Goal: Transaction & Acquisition: Purchase product/service

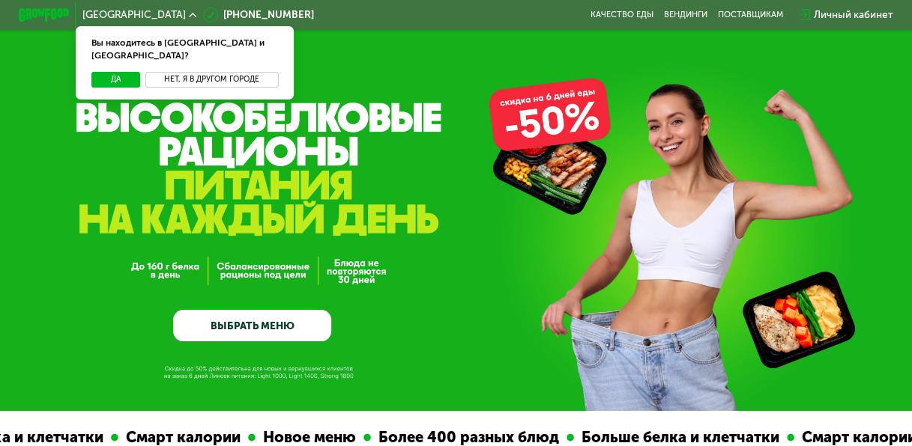
click at [234, 72] on button "Нет, я в другом городе" at bounding box center [211, 80] width 133 height 16
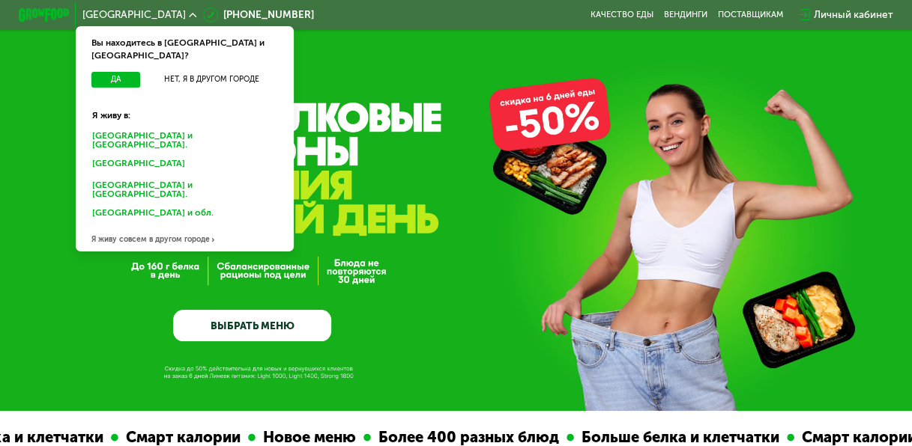
click at [177, 127] on div "[GEOGRAPHIC_DATA] и [GEOGRAPHIC_DATA]." at bounding box center [185, 140] width 202 height 26
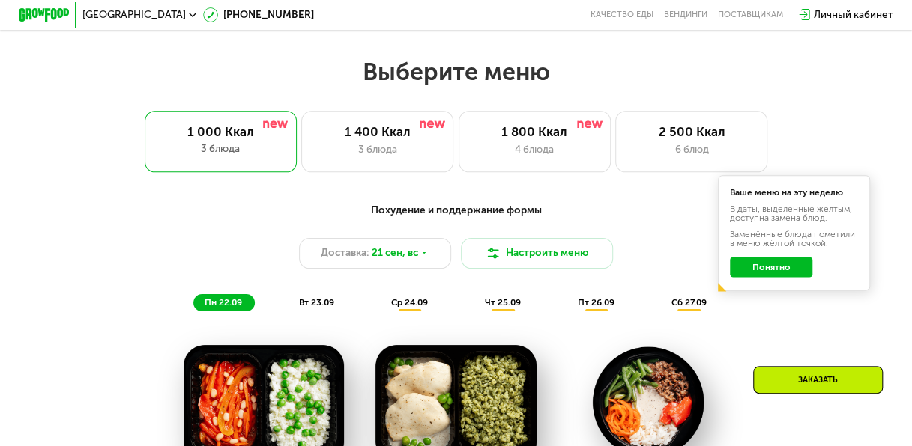
scroll to position [786, 0]
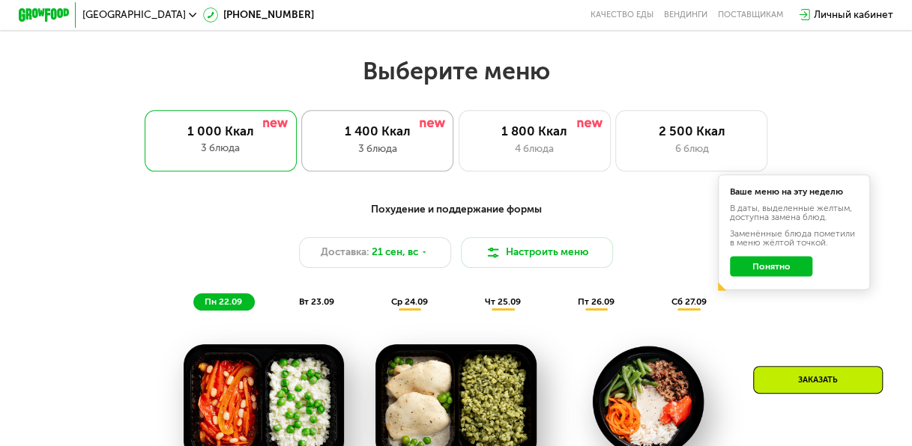
click at [422, 150] on div "3 блюда" at bounding box center [377, 149] width 125 height 15
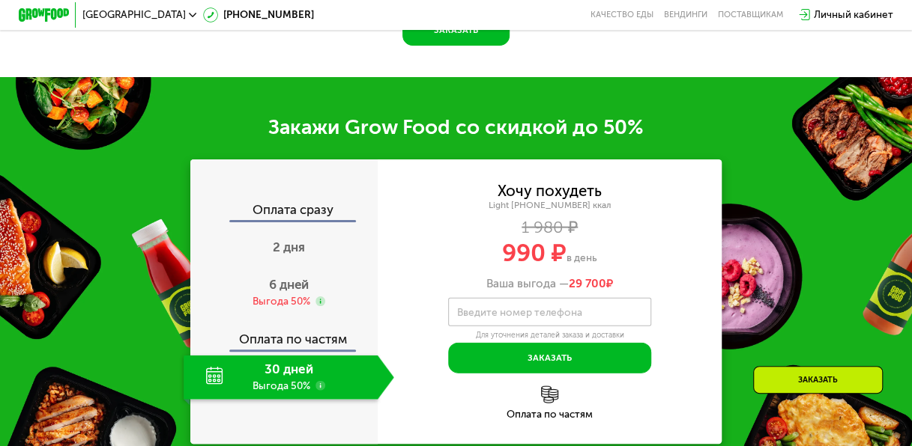
scroll to position [1520, 0]
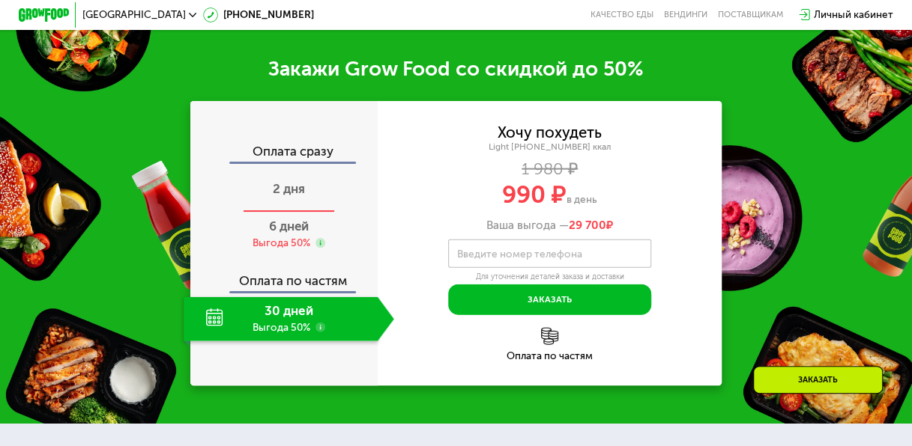
click at [306, 198] on div "2 дня" at bounding box center [289, 191] width 210 height 44
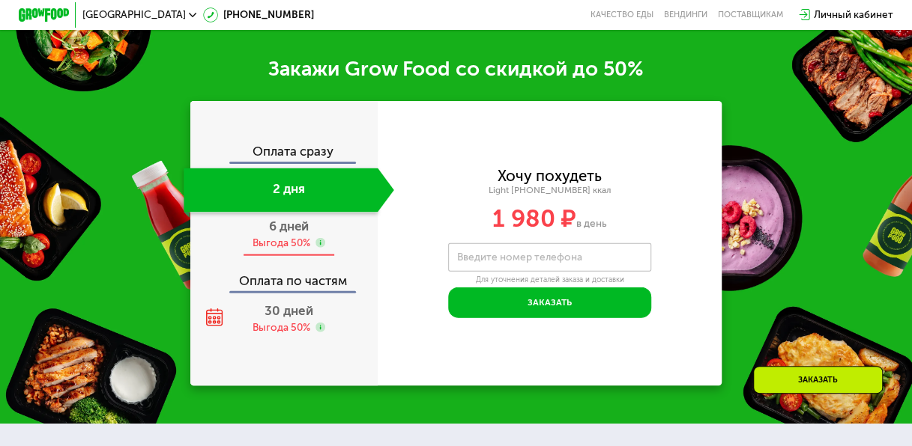
click at [303, 291] on div "Оплата по частям" at bounding box center [284, 276] width 186 height 29
click at [285, 251] on div "Выгода 50%" at bounding box center [281, 244] width 58 height 14
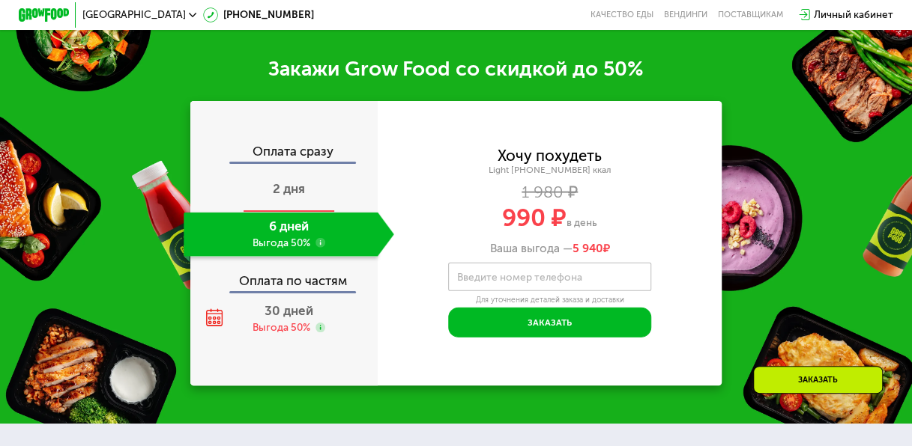
click at [292, 213] on div "2 дня" at bounding box center [289, 191] width 210 height 44
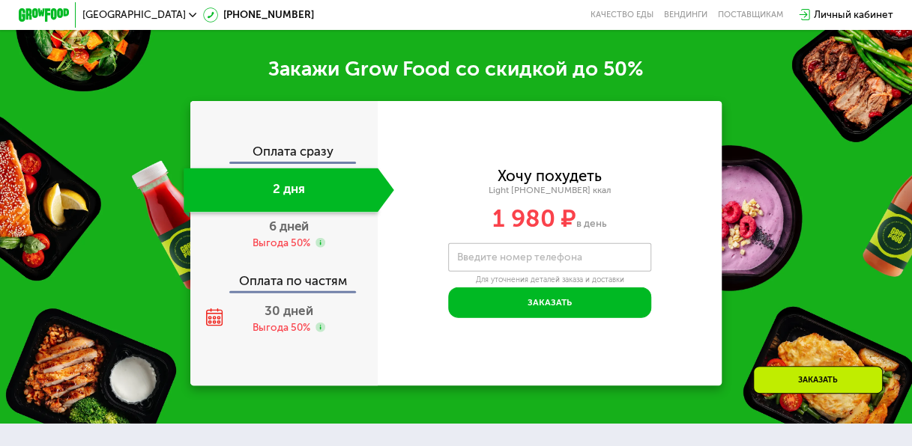
click at [283, 273] on div "Оплата сразу 2 дня 6 дней Выгода 50% Оплата по частям 30 дней Выгода 50%" at bounding box center [283, 243] width 187 height 196
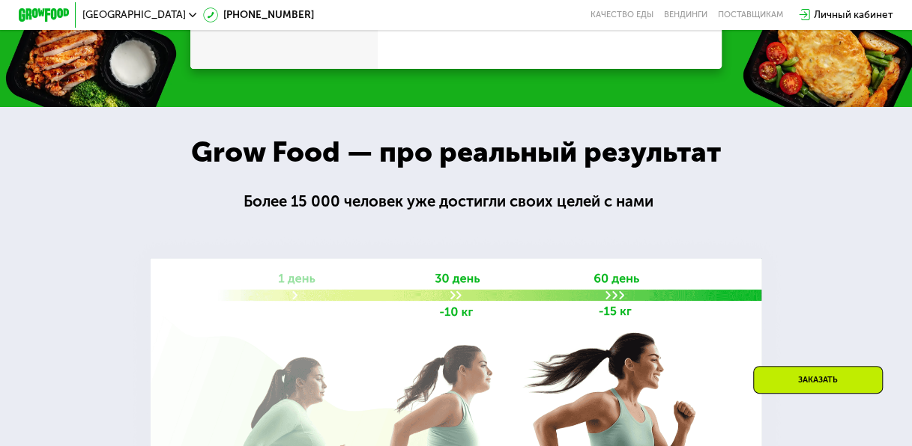
scroll to position [1703, 0]
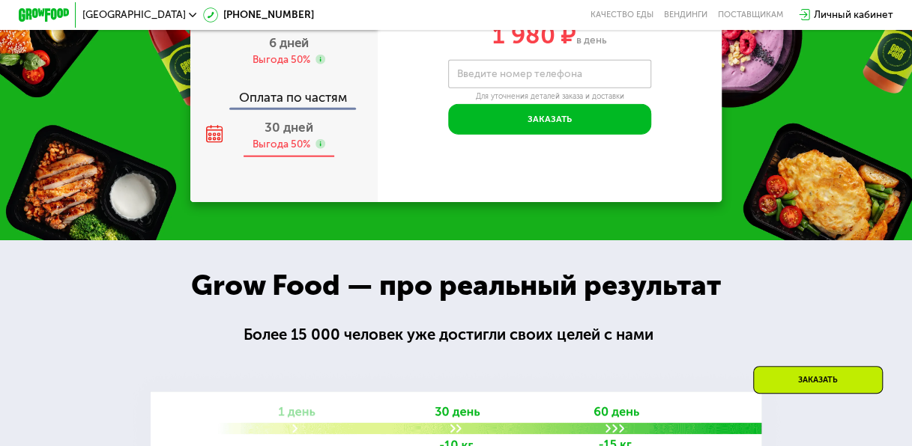
click at [304, 135] on span "30 дней" at bounding box center [288, 127] width 48 height 15
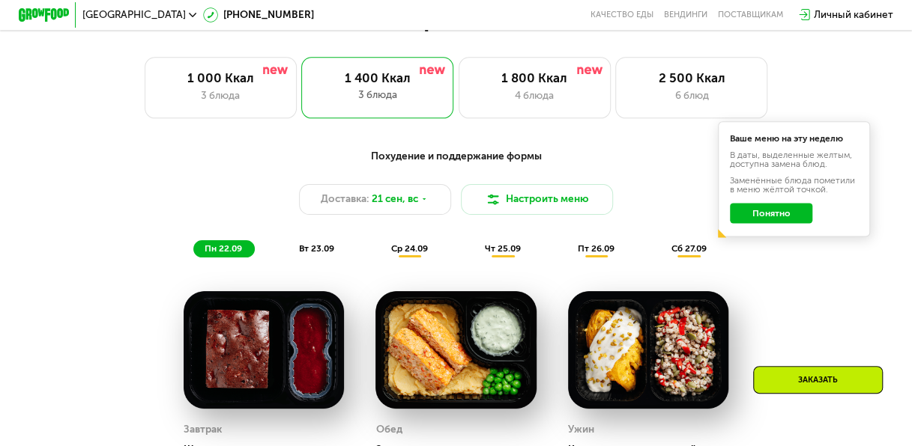
scroll to position [838, 0]
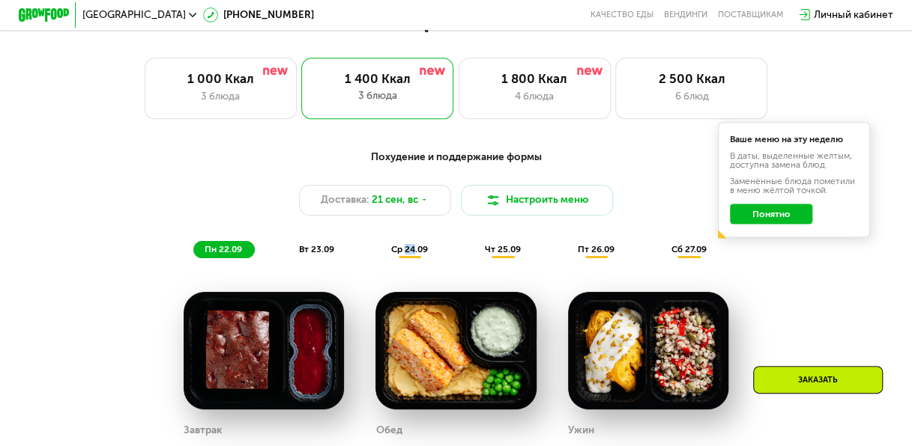
drag, startPoint x: 413, startPoint y: 273, endPoint x: 403, endPoint y: 252, distance: 23.5
click at [404, 252] on div "Похудение и поддержание формы Доставка: 21 сен, вс Настроить меню пн 22.09 вт 2…" at bounding box center [455, 204] width 765 height 124
click at [404, 252] on span "ср 24.09" at bounding box center [409, 249] width 37 height 10
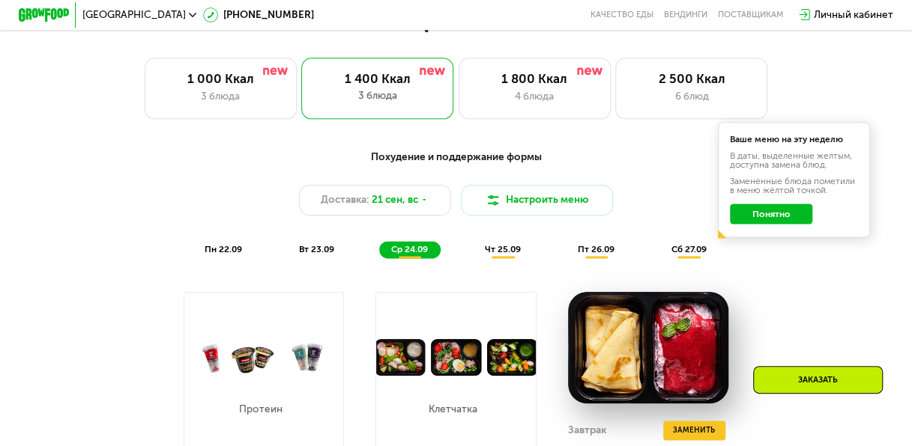
click at [342, 259] on div "вт 23.09" at bounding box center [317, 250] width 59 height 18
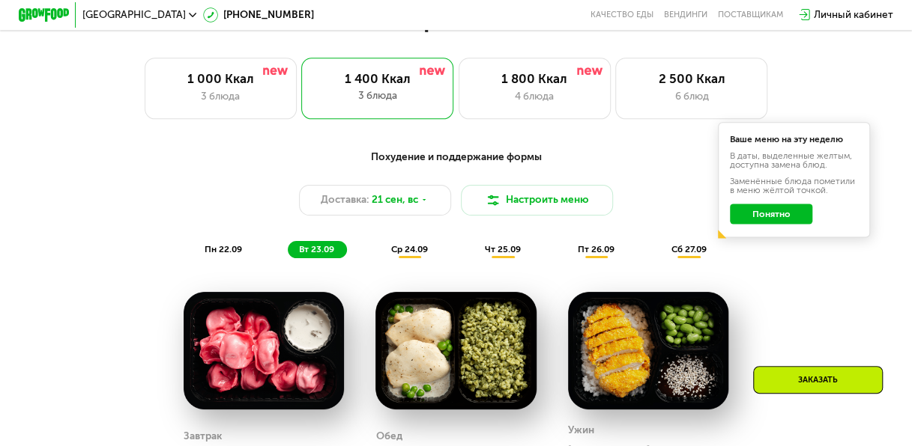
click at [396, 255] on span "ср 24.09" at bounding box center [409, 249] width 37 height 10
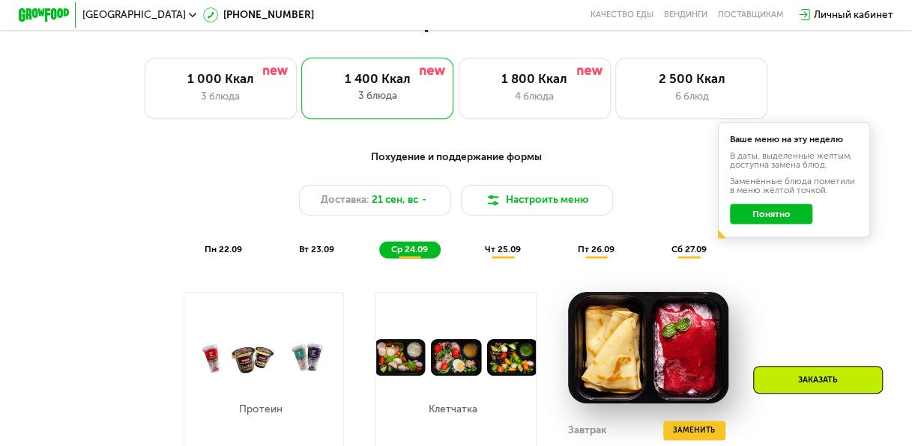
scroll to position [936, 0]
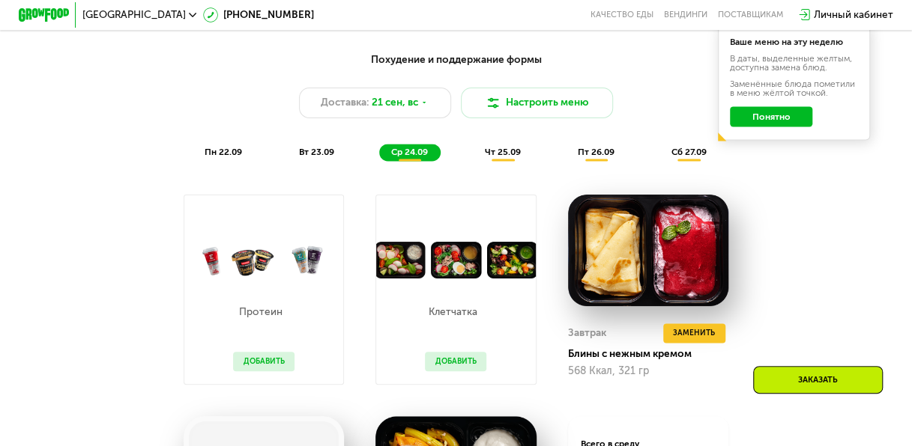
click at [307, 162] on div "вт 23.09" at bounding box center [317, 153] width 59 height 18
